Goal: Browse casually: Explore the website without a specific task or goal

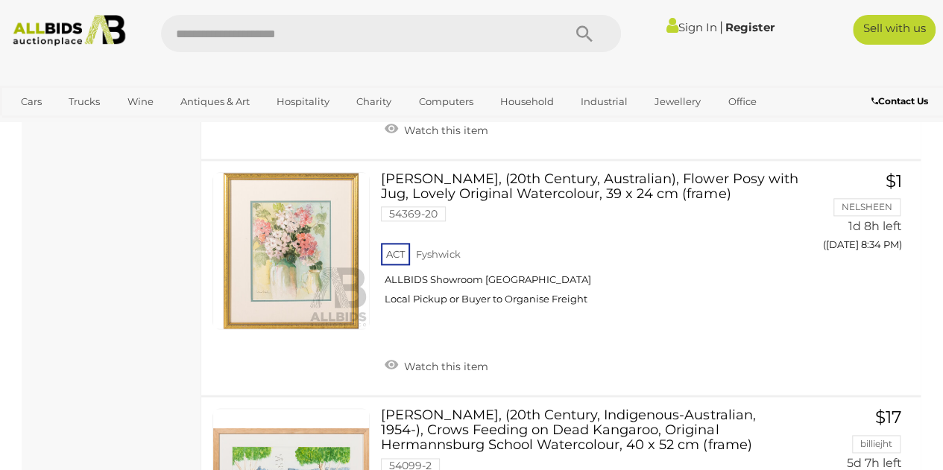
scroll to position [803, 0]
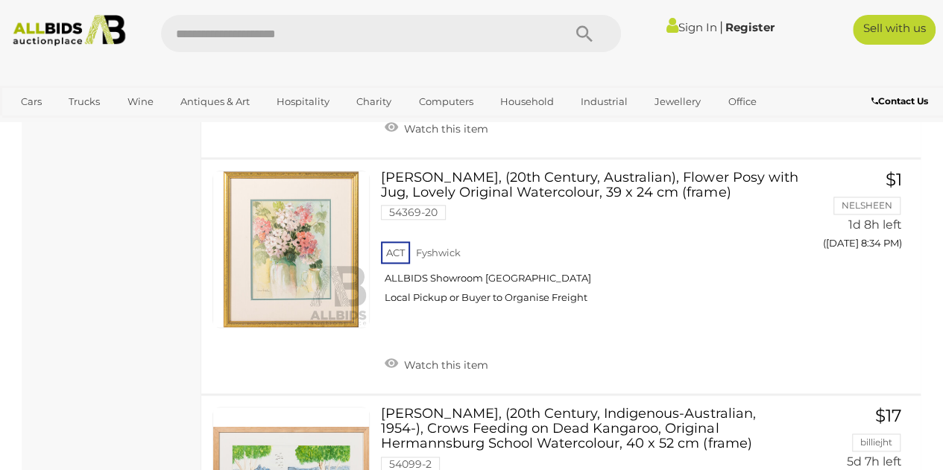
click at [45, 34] on img at bounding box center [69, 30] width 124 height 31
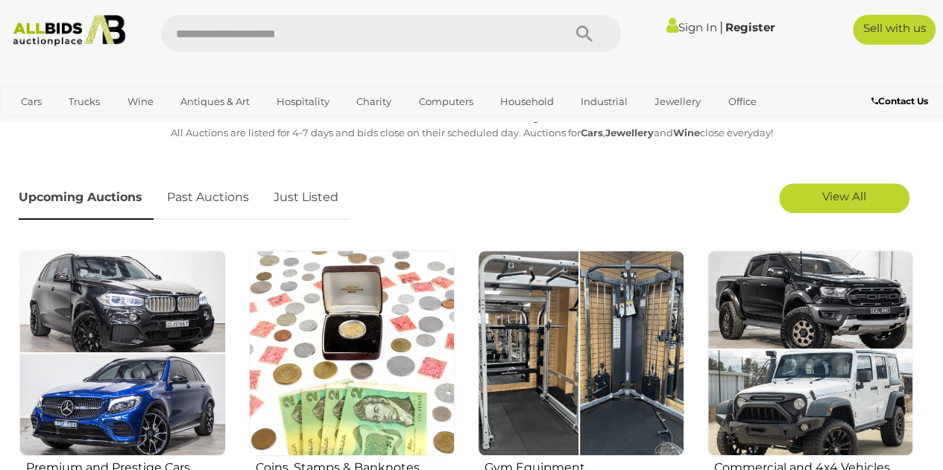
scroll to position [382, 0]
click at [308, 198] on link "Just Listed" at bounding box center [305, 198] width 87 height 44
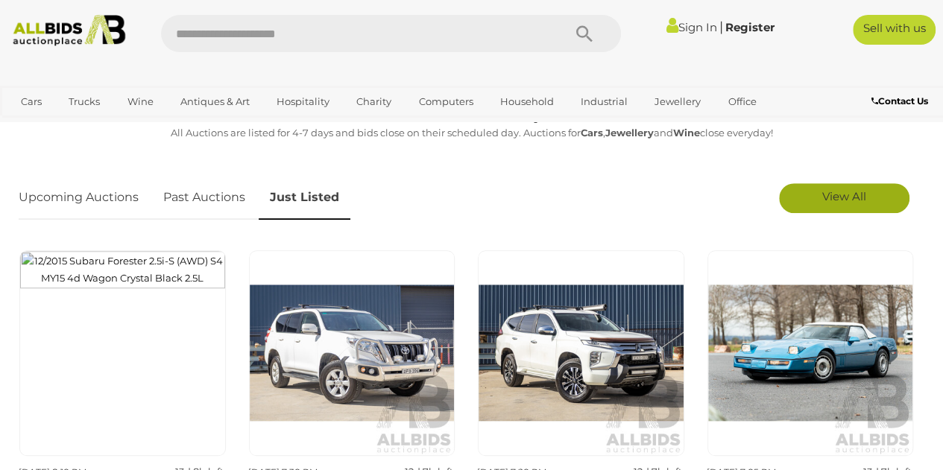
click at [822, 196] on span "View All" at bounding box center [844, 196] width 44 height 14
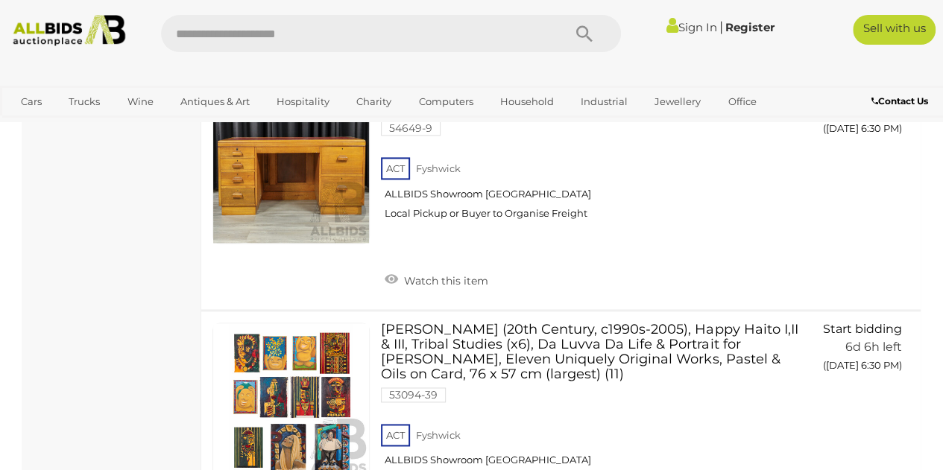
scroll to position [3706, 0]
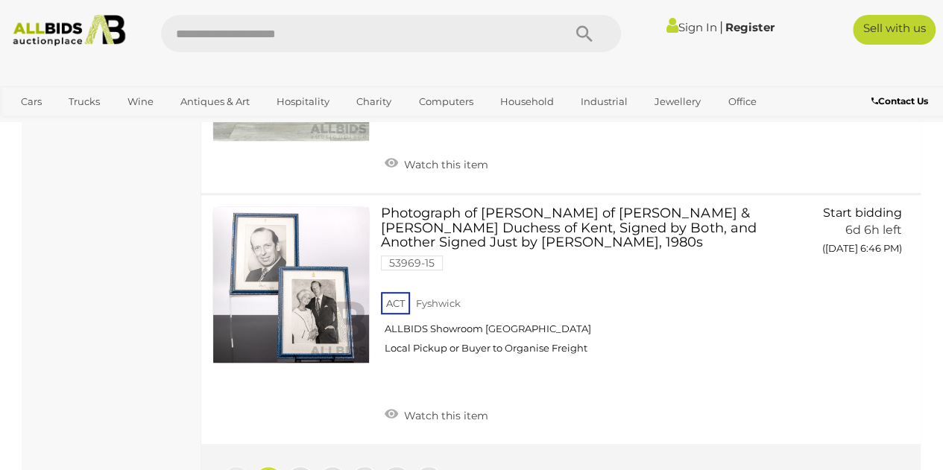
scroll to position [11591, 0]
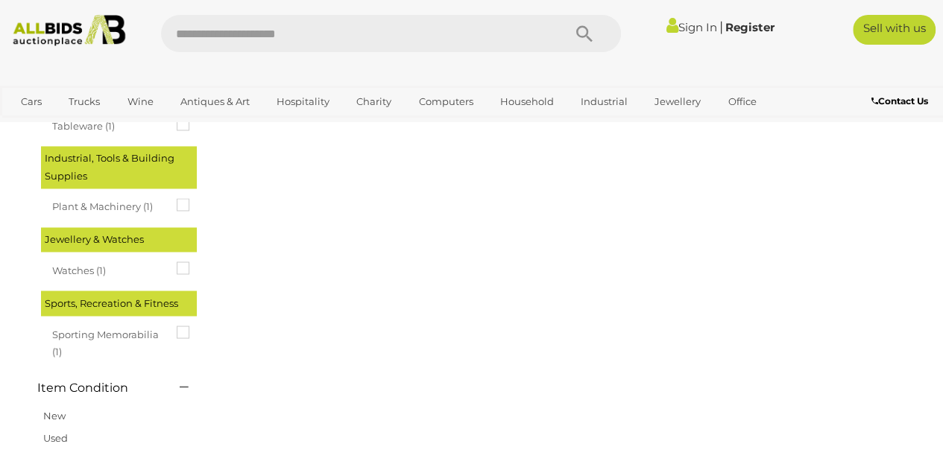
scroll to position [0, 0]
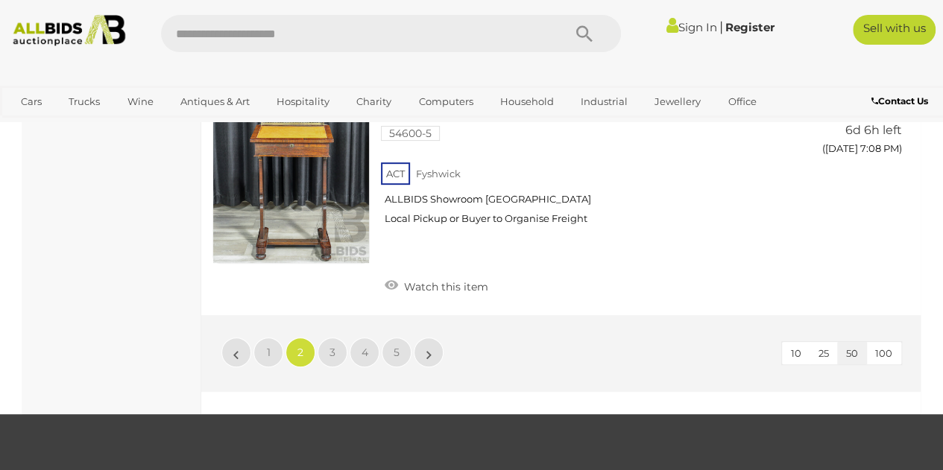
scroll to position [11637, 0]
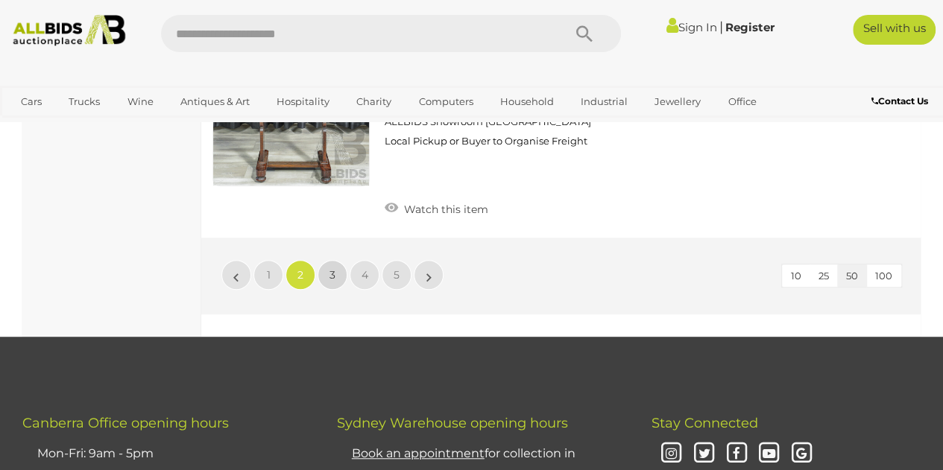
click at [330, 268] on span "3" at bounding box center [332, 274] width 6 height 13
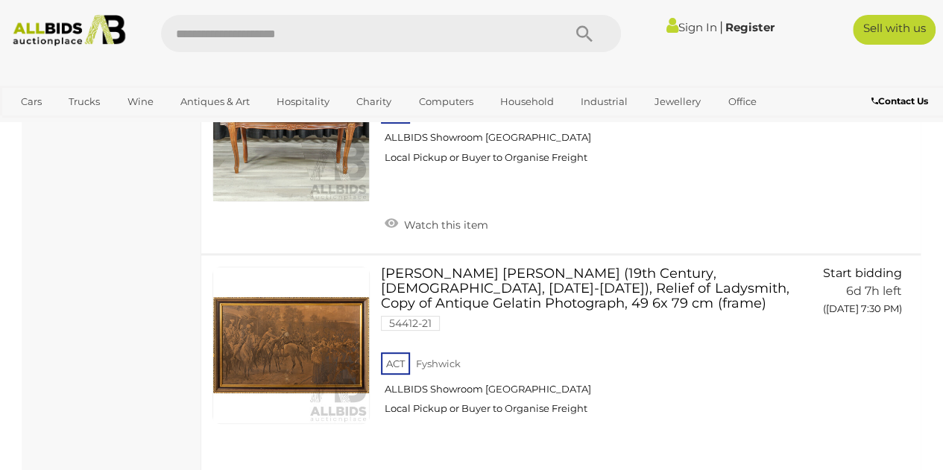
scroll to position [11458, 0]
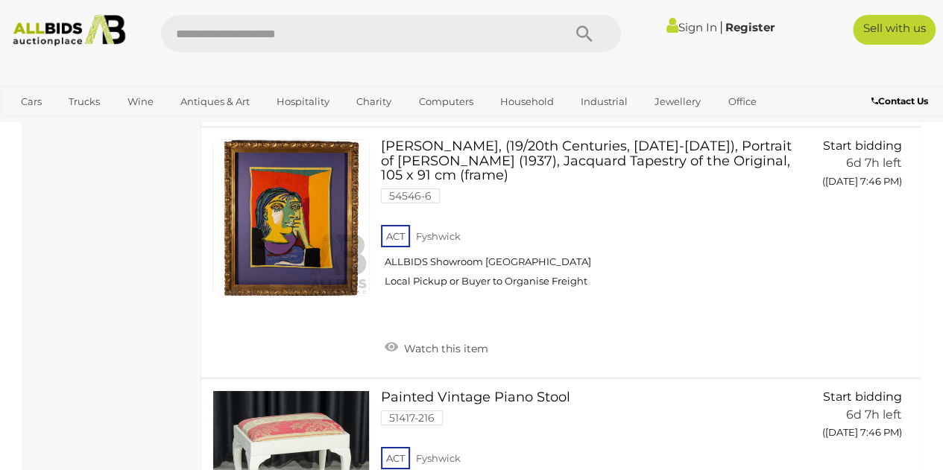
scroll to position [8097, 0]
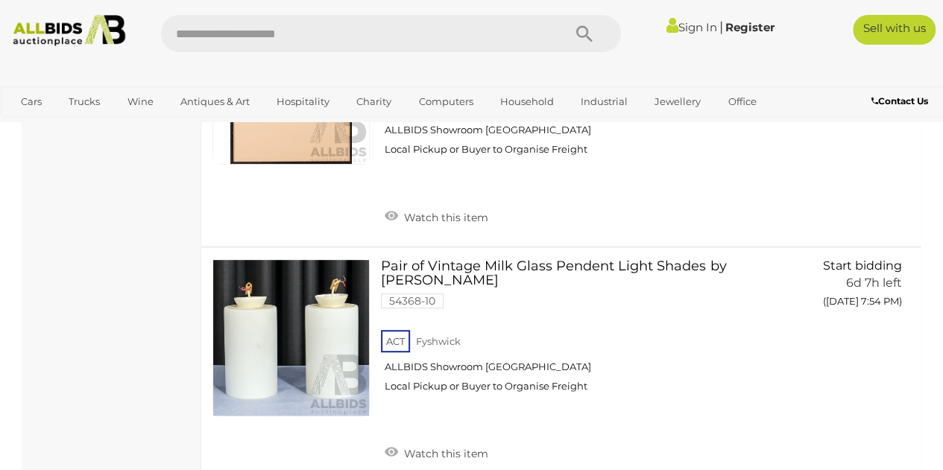
scroll to position [11518, 0]
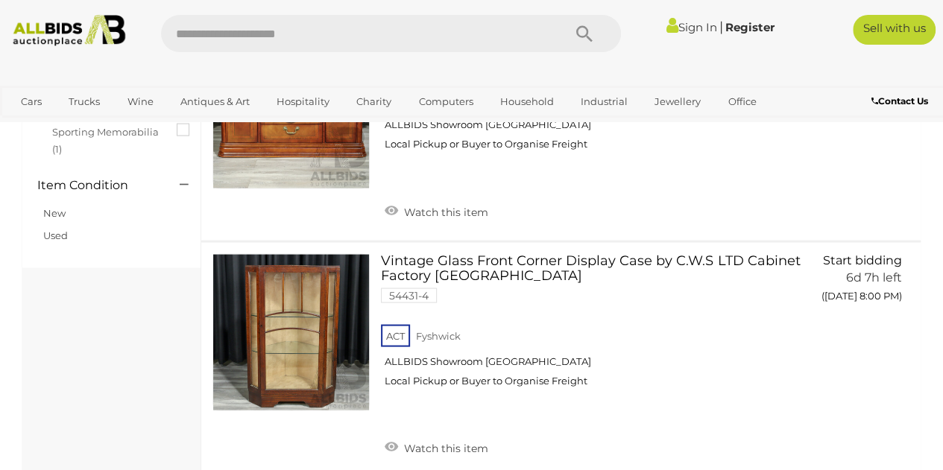
scroll to position [1347, 0]
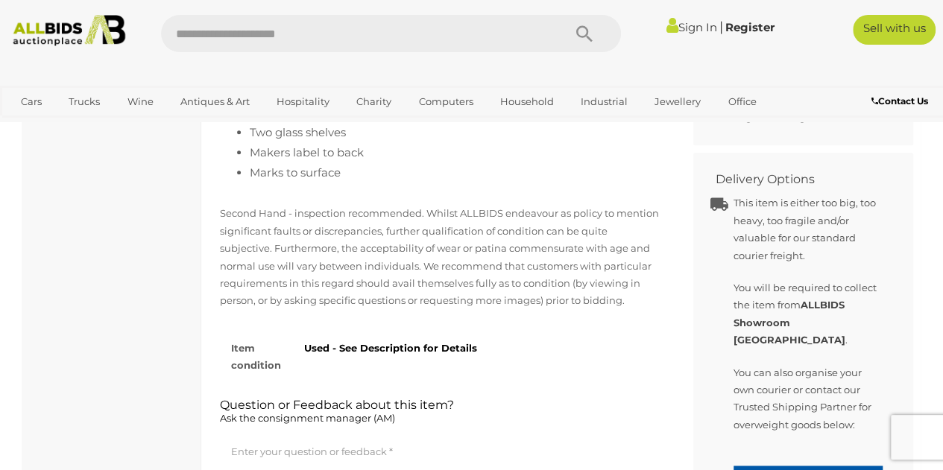
scroll to position [819, 0]
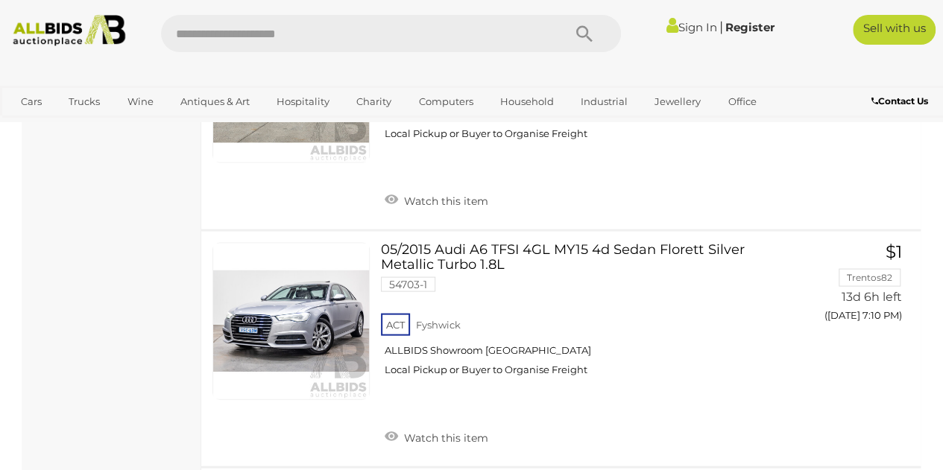
scroll to position [7098, 0]
